Goal: Information Seeking & Learning: Learn about a topic

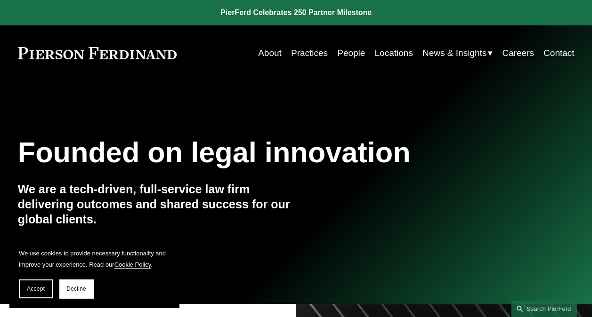
click at [313, 54] on link "Practices" at bounding box center [309, 53] width 37 height 18
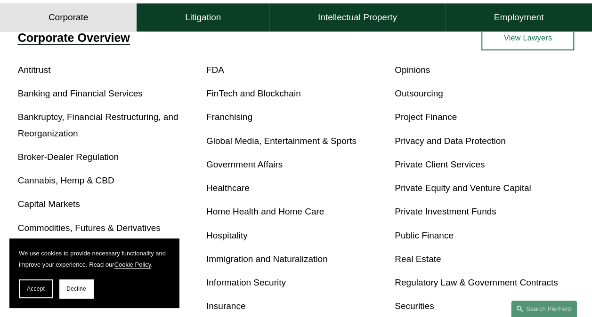
scroll to position [319, 0]
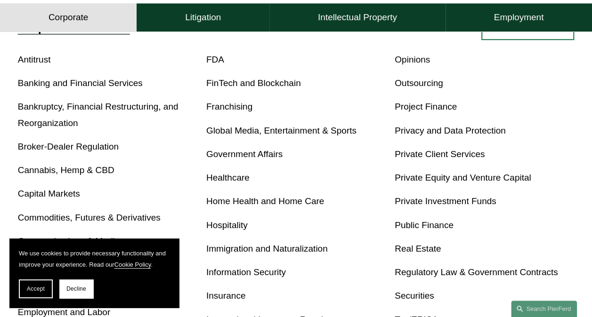
click at [418, 249] on link "Real Estate" at bounding box center [417, 249] width 46 height 10
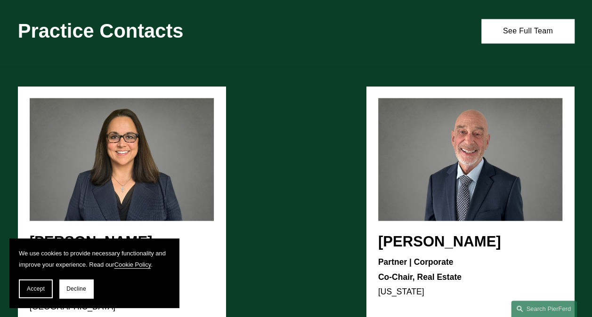
scroll to position [988, 0]
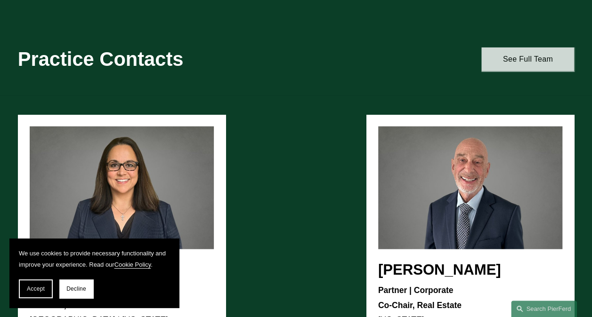
click at [513, 70] on link "See Full Team" at bounding box center [527, 60] width 93 height 24
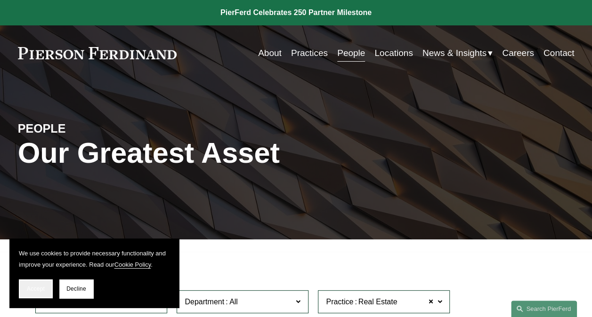
click at [36, 287] on span "Accept" at bounding box center [36, 289] width 18 height 7
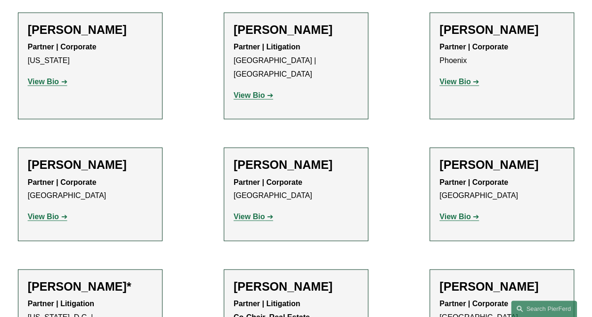
scroll to position [924, 0]
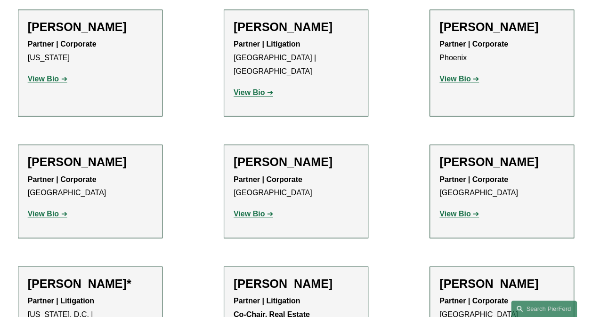
click at [257, 210] on strong "View Bio" at bounding box center [248, 214] width 31 height 8
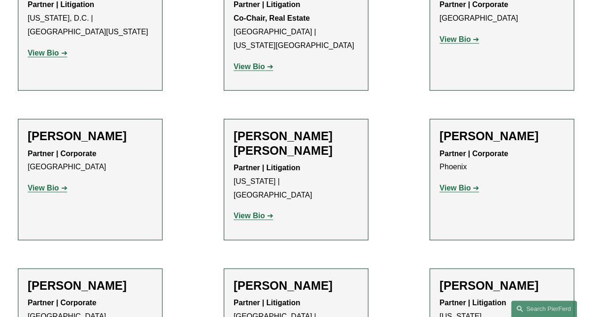
scroll to position [1234, 0]
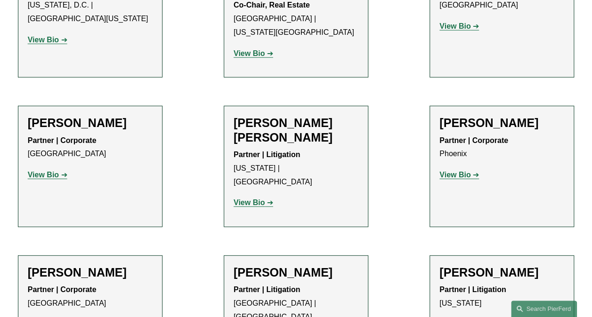
click at [465, 171] on strong "View Bio" at bounding box center [454, 175] width 31 height 8
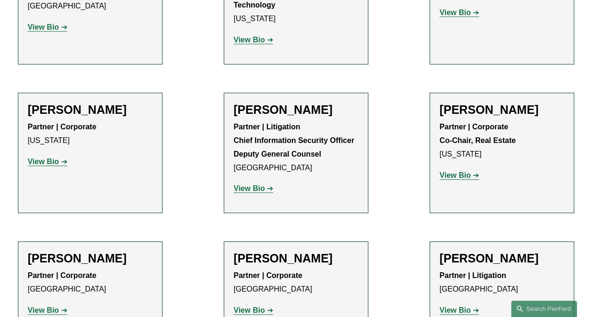
scroll to position [1998, 0]
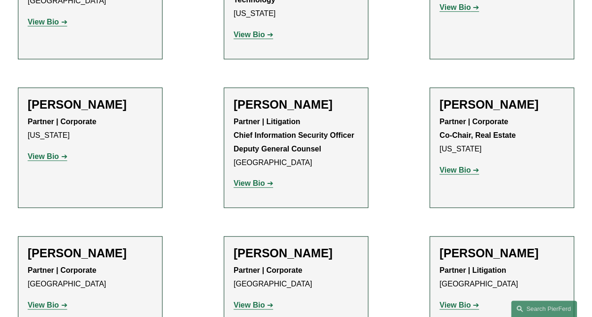
click at [251, 301] on strong "View Bio" at bounding box center [248, 305] width 31 height 8
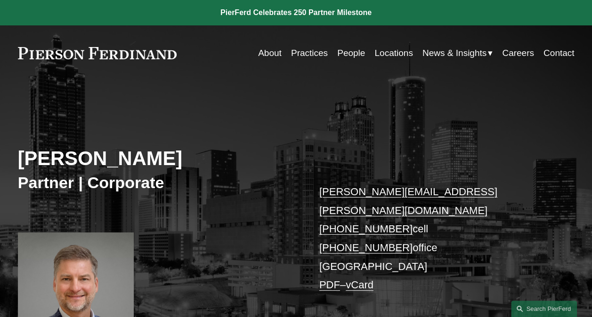
click at [257, 160] on h2 "[PERSON_NAME]" at bounding box center [157, 159] width 278 height 24
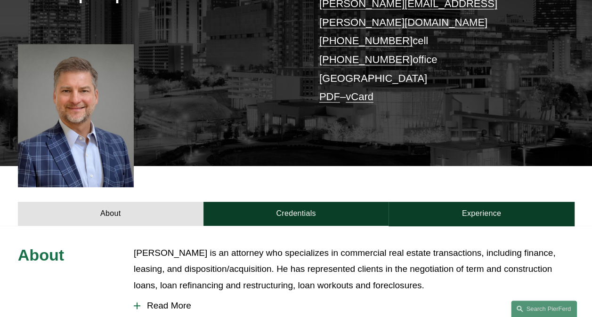
scroll to position [195, 0]
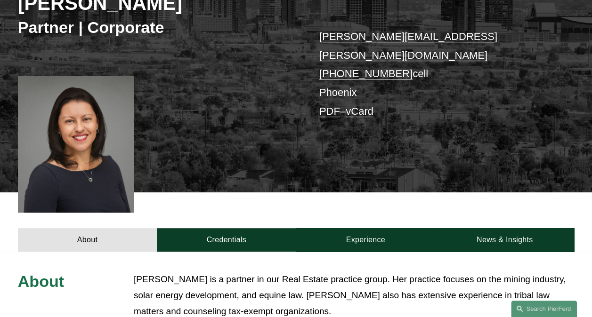
scroll to position [172, 0]
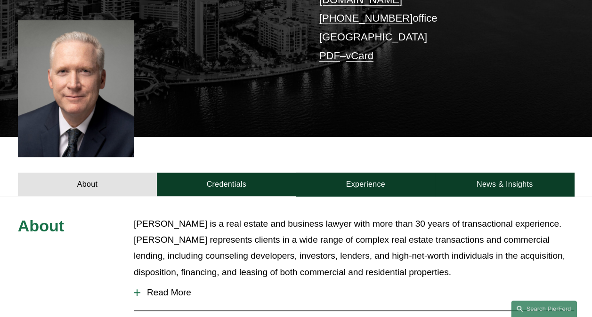
scroll to position [212, 0]
